Goal: Task Accomplishment & Management: Use online tool/utility

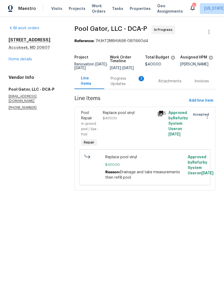
click at [117, 87] on div "Progress Updates 3" at bounding box center [128, 81] width 35 height 11
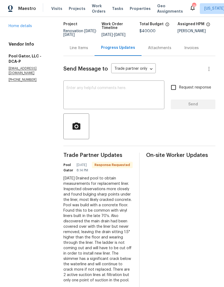
scroll to position [41, 0]
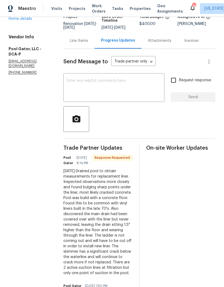
click at [175, 82] on input "Request response" at bounding box center [173, 80] width 11 height 11
checkbox input "true"
click at [131, 85] on textarea at bounding box center [114, 88] width 94 height 19
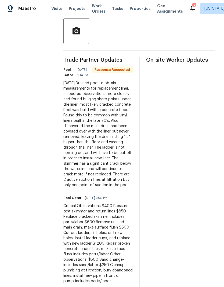
scroll to position [0, 0]
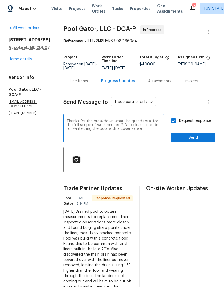
click at [135, 123] on textarea "Thanks for the breakdown what the grand total for the full scope of work needed…" at bounding box center [114, 128] width 94 height 19
click at [131, 127] on textarea "Thanks for the breakdown what the grand total for the full scope of work needed…" at bounding box center [114, 128] width 94 height 19
click at [121, 126] on textarea "Thanks for the breakdown what the grand total for the full scope of work needed…" at bounding box center [114, 128] width 94 height 19
click at [135, 126] on textarea "Thanks for the breakdown what the grand total for the full scope of work needed…" at bounding box center [114, 128] width 94 height 19
click at [131, 128] on textarea "Thanks for the breakdown what the grand total for the full scope of work needed…" at bounding box center [114, 128] width 94 height 19
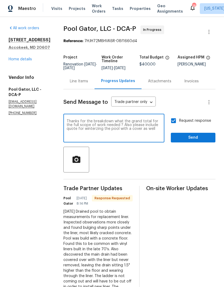
type textarea "Thanks for the breakdown what the grand total for the full scope of work needed…"
click at [194, 140] on span "Send" at bounding box center [193, 137] width 36 height 7
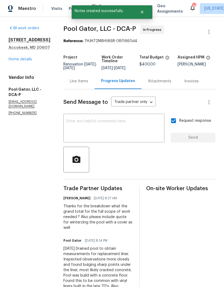
click at [27, 61] on link "Home details" at bounding box center [20, 59] width 23 height 4
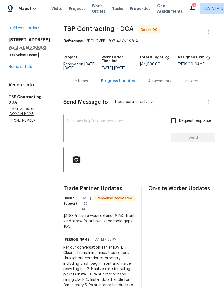
click at [125, 132] on textarea at bounding box center [114, 128] width 94 height 19
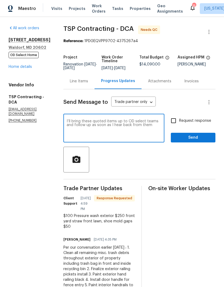
type textarea "I’ll bring these quoted items up to OD select teams and follow up as soon as I …"
click at [175, 123] on input "Request response" at bounding box center [173, 120] width 11 height 11
checkbox input "true"
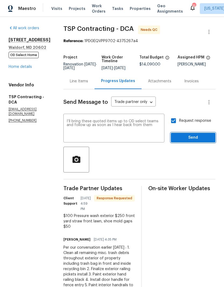
click at [189, 140] on span "Send" at bounding box center [193, 137] width 36 height 7
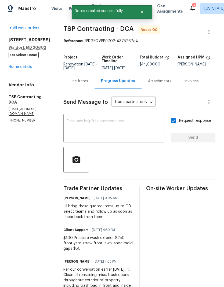
click at [29, 69] on link "Home details" at bounding box center [20, 67] width 23 height 4
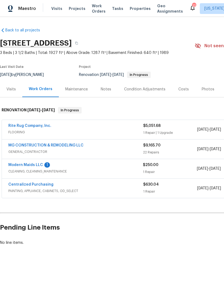
click at [38, 165] on link "Modern Maids LLC" at bounding box center [25, 165] width 35 height 4
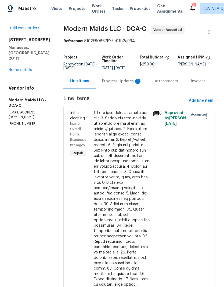
click at [128, 84] on div "Progress Updates 1" at bounding box center [122, 81] width 40 height 5
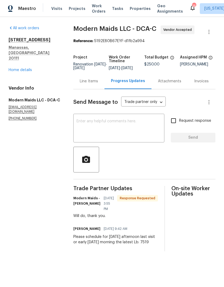
click at [25, 68] on link "Home details" at bounding box center [20, 70] width 23 height 4
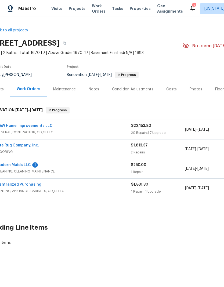
scroll to position [0, 11]
click at [64, 150] on span "FLOORING" at bounding box center [64, 151] width 134 height 5
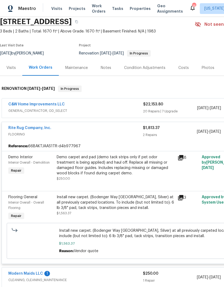
scroll to position [21, 0]
click at [41, 129] on link "Rite Rug Company, Inc." at bounding box center [29, 128] width 43 height 4
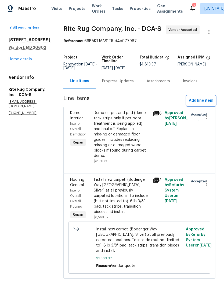
click at [199, 100] on span "Add line item" at bounding box center [201, 100] width 24 height 7
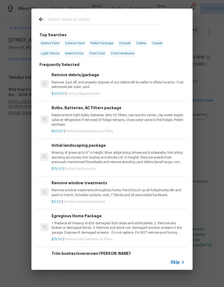
click at [119, 20] on input "text" at bounding box center [105, 20] width 114 height 8
type input "Lvp"
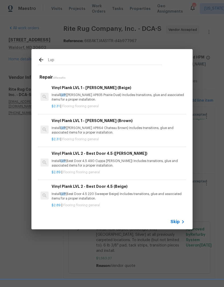
click at [116, 132] on p "Install LVP (Knighton AP864 Chateau Brown) Includes transitions, glue and assoc…" at bounding box center [118, 130] width 133 height 9
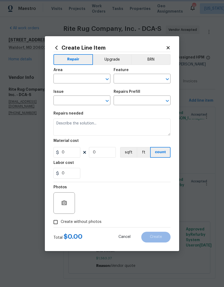
type input "Overall Flooring"
type input "Flooring General"
type input "Vinyl Plank LVL 1 - Knighton (Brown) $2.31"
type textarea "Install LVP (Knighton AP864 Chateau Brown) Includes transitions, glue and assoc…"
type input "2.31"
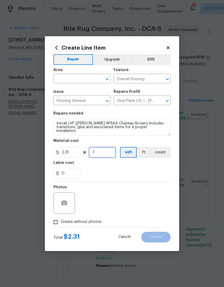
click at [105, 153] on input "1" at bounding box center [102, 152] width 27 height 11
type input "1000"
click at [122, 170] on div "0" at bounding box center [111, 173] width 117 height 11
click at [108, 79] on icon "Open" at bounding box center [107, 79] width 6 height 6
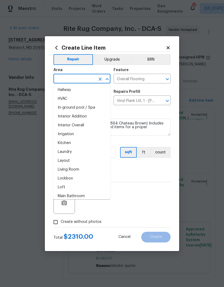
scroll to position [187, 0]
click at [90, 128] on li "Interior Overall" at bounding box center [81, 125] width 57 height 9
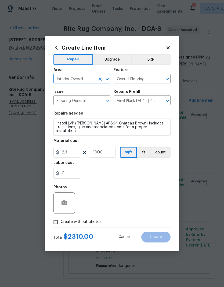
type input "Interior Overall"
click at [55, 127] on textarea "Install LVP (Knighton AP864 Chateau Brown) Includes transitions, glue and assoc…" at bounding box center [111, 127] width 117 height 17
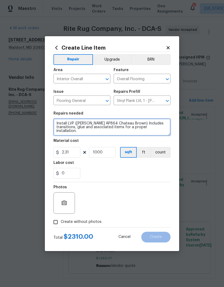
click at [58, 124] on textarea "Install LVP (Knighton AP864 Chateau Brown) Includes transitions, glue and assoc…" at bounding box center [111, 127] width 117 height 17
click at [71, 123] on textarea "Install LVP (Knighton AP864 Chateau Brown) Includes transitions, glue and assoc…" at bounding box center [111, 127] width 117 height 17
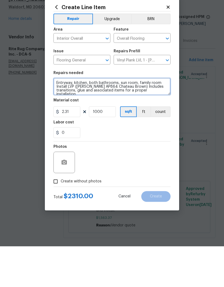
type textarea "Entryway, kitchen, both bathrooms, sun room, family room Install LVP (Knighton …"
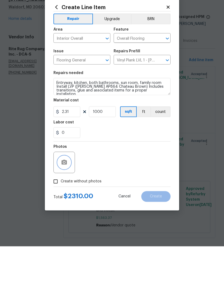
click at [64, 197] on button "button" at bounding box center [64, 203] width 13 height 13
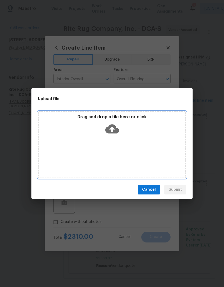
click at [116, 129] on icon at bounding box center [112, 128] width 14 height 9
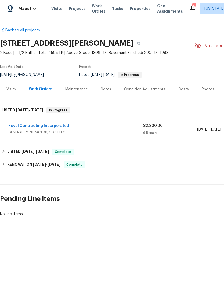
click at [60, 127] on link "Royal Contracting Incorporated" at bounding box center [38, 126] width 61 height 4
